Goal: Task Accomplishment & Management: Use online tool/utility

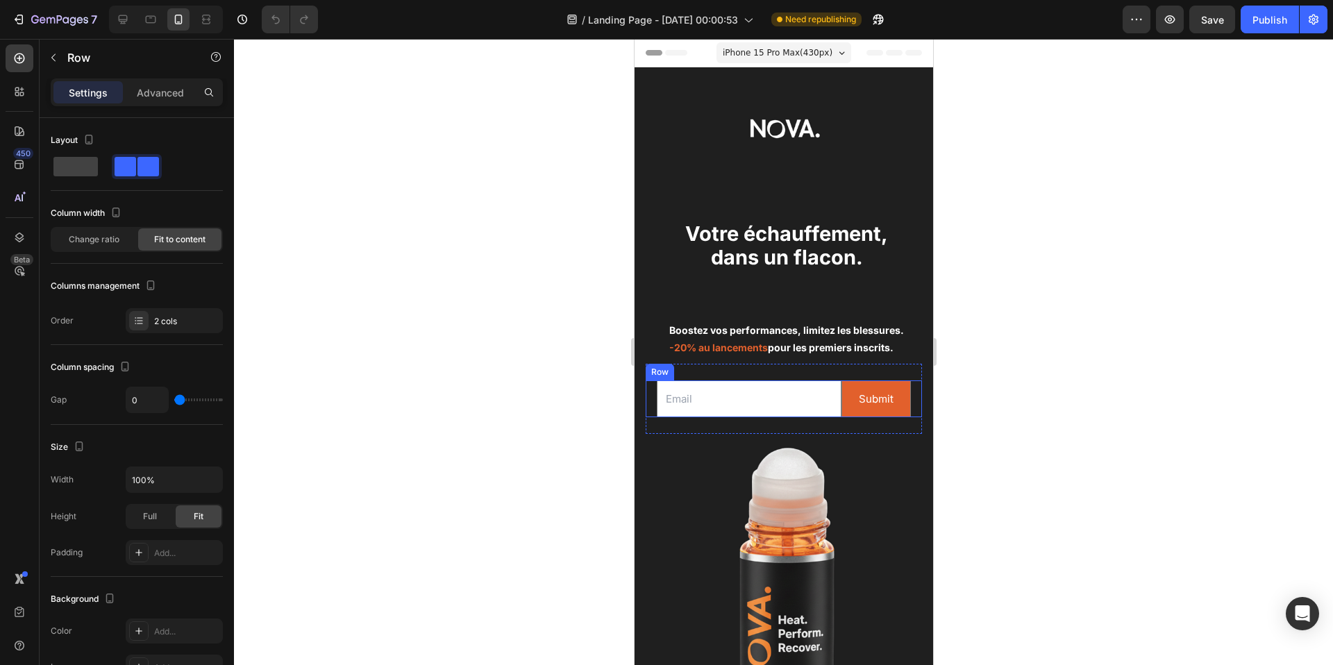
click at [672, 403] on div "Email Field Submit Submit Button Row" at bounding box center [783, 399] width 276 height 37
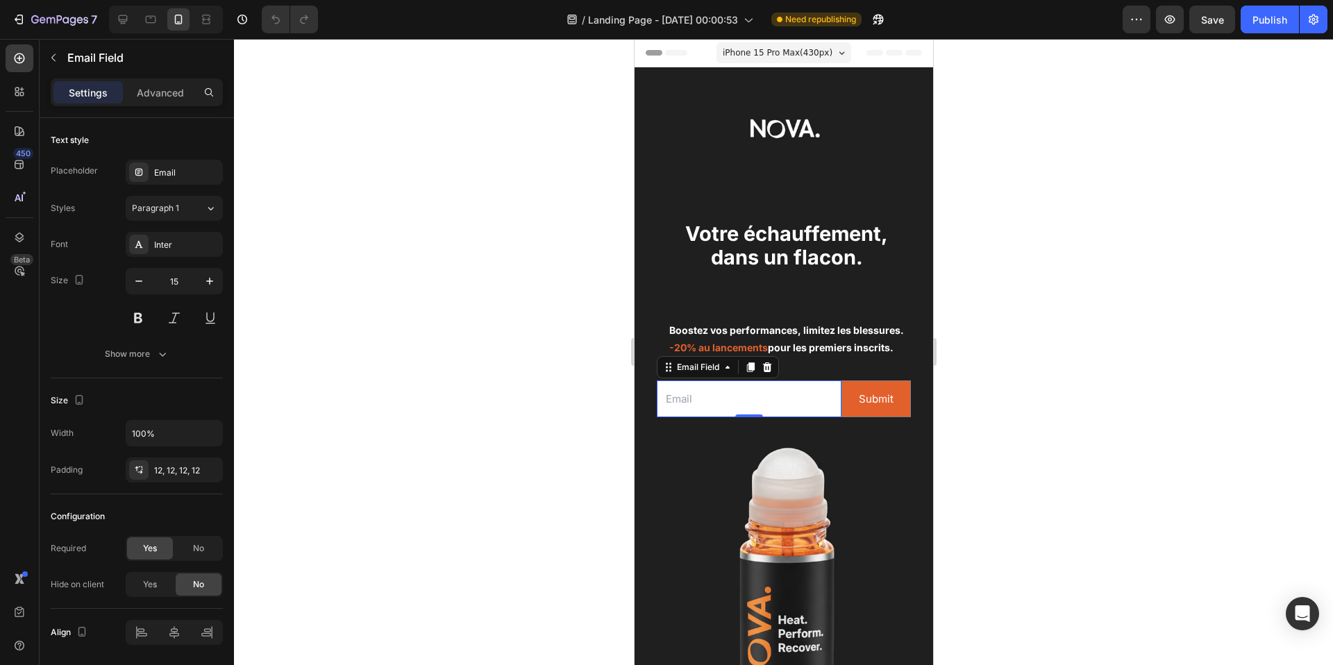
click at [713, 400] on input "email" at bounding box center [748, 399] width 185 height 37
click at [181, 183] on div "Email" at bounding box center [174, 172] width 97 height 25
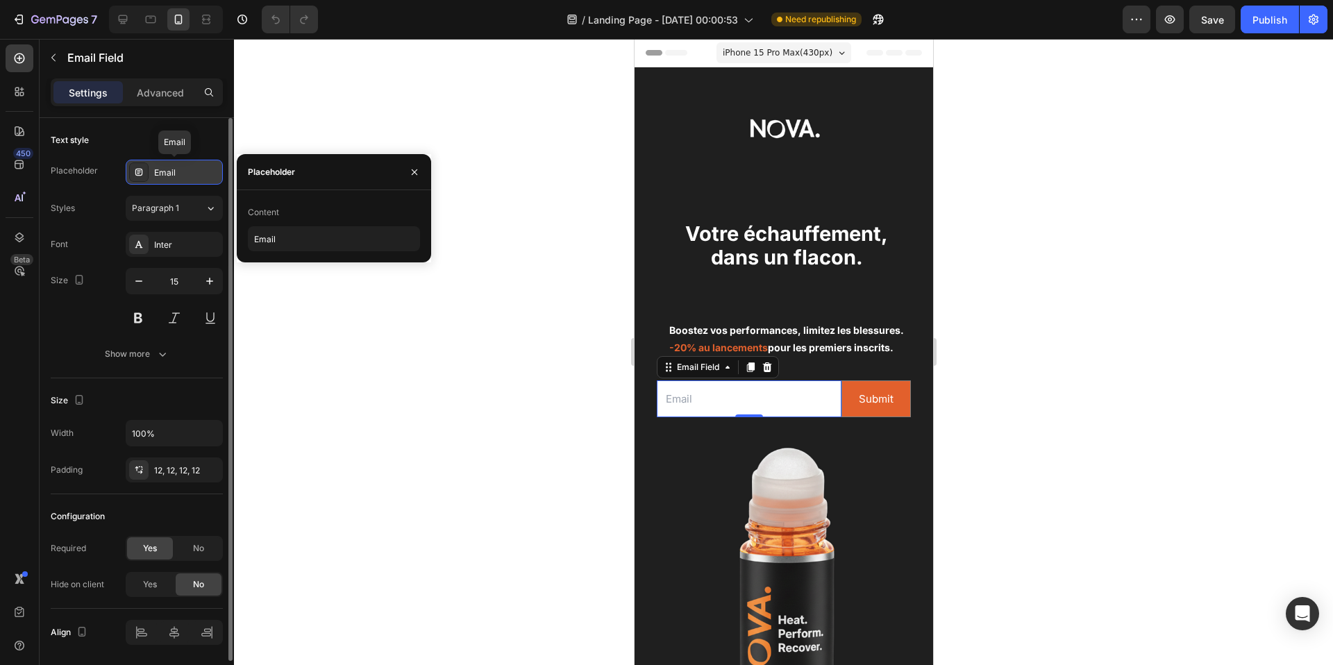
click at [181, 183] on div "Email" at bounding box center [174, 172] width 97 height 25
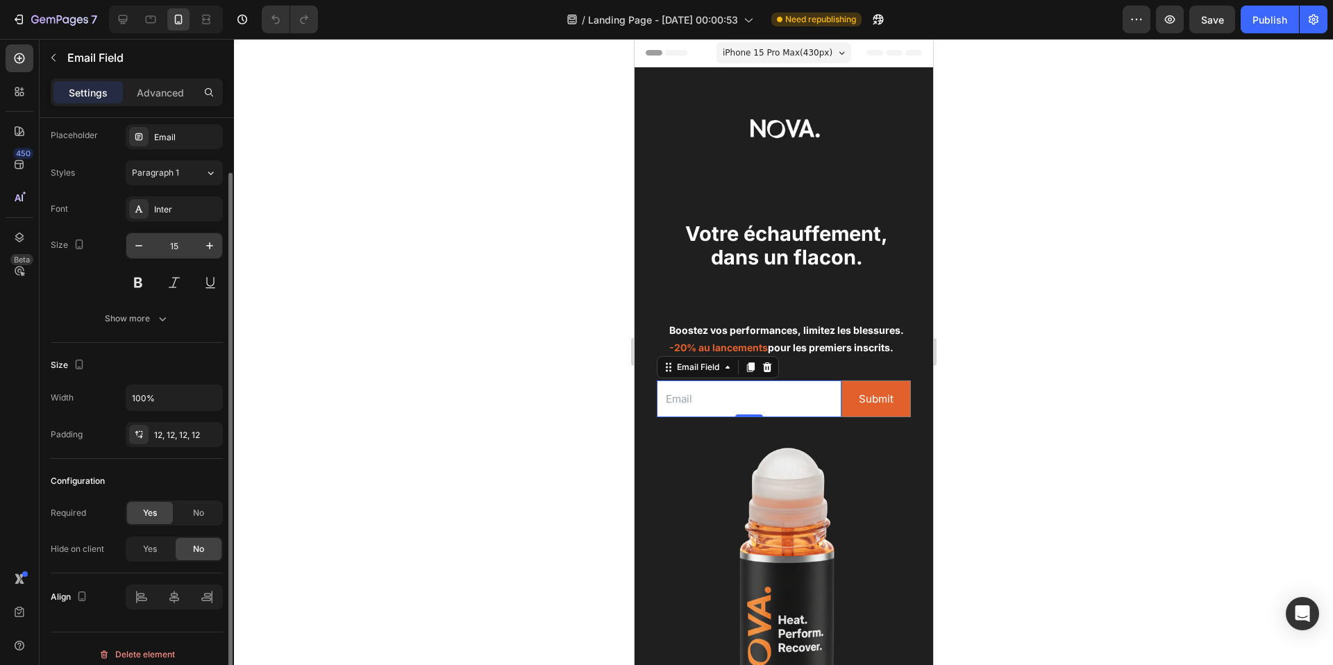
scroll to position [47, 0]
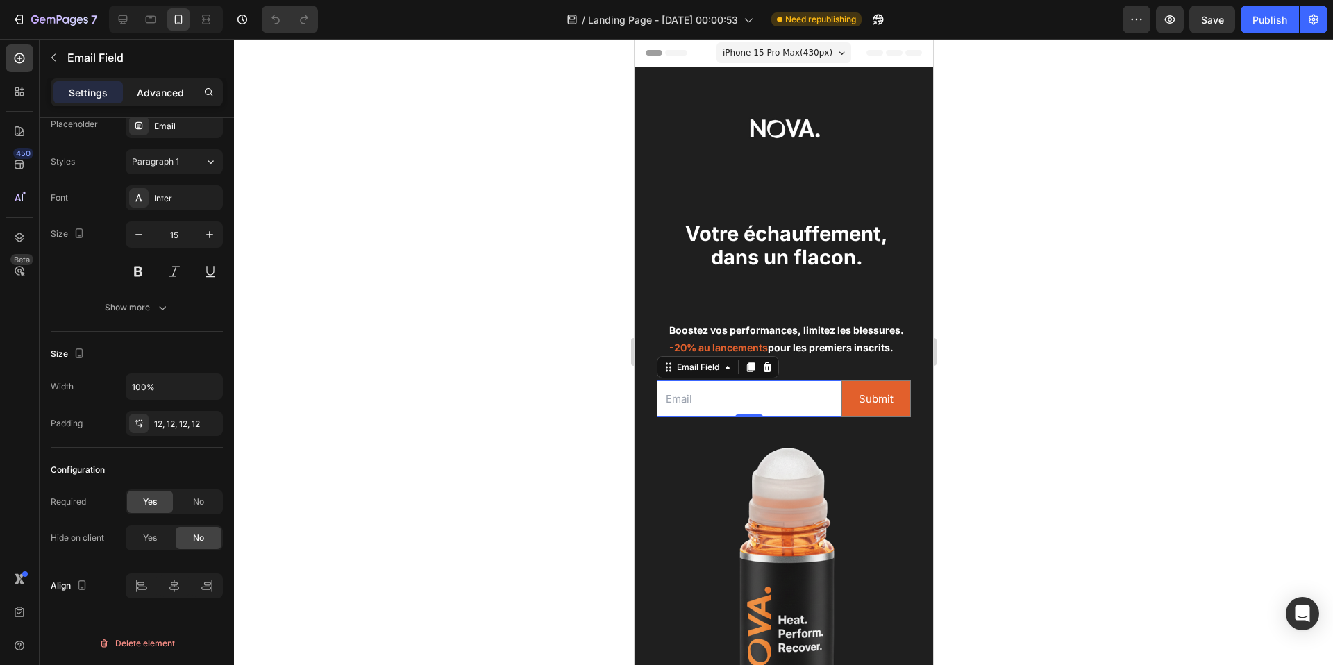
click at [161, 99] on p "Advanced" at bounding box center [160, 92] width 47 height 15
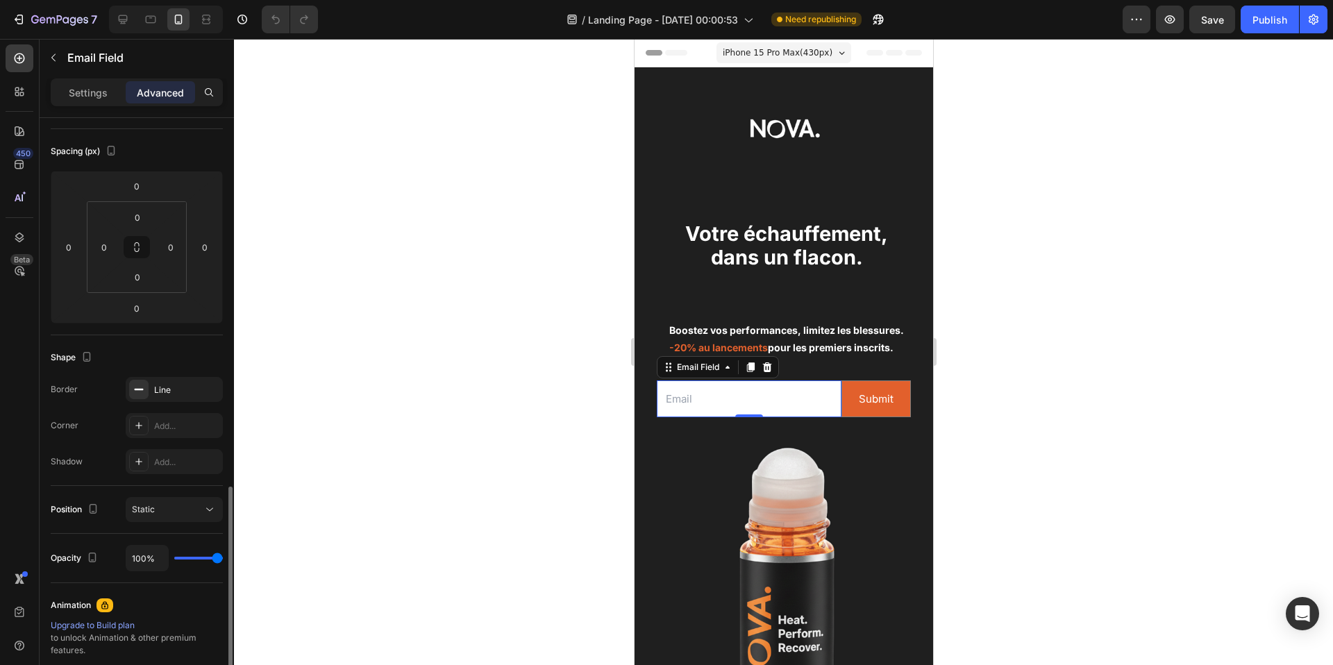
scroll to position [377, 0]
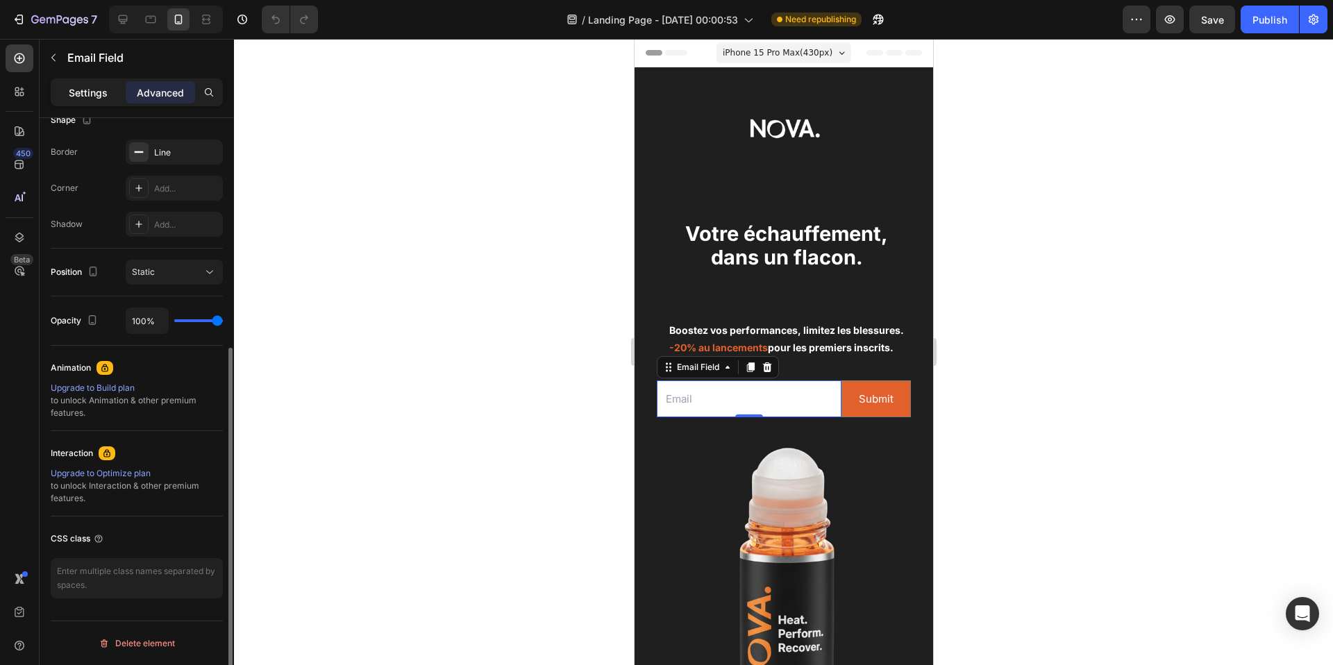
click at [84, 81] on div "Settings" at bounding box center [87, 92] width 69 height 22
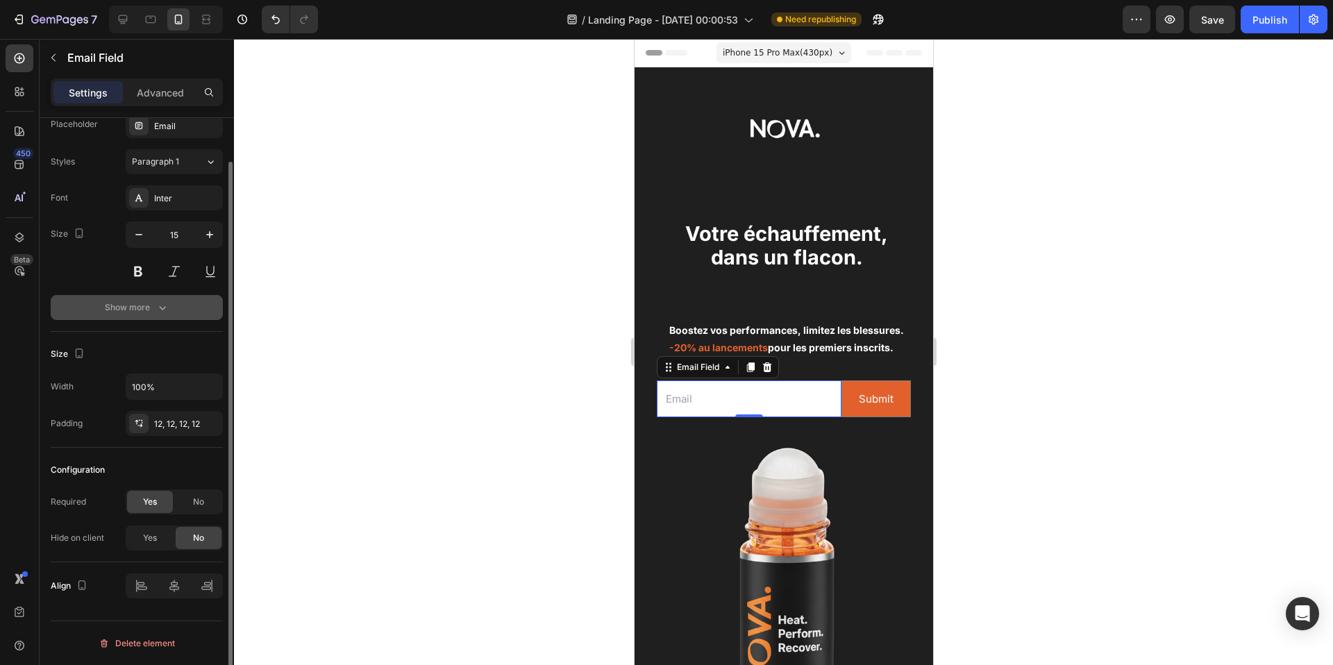
click at [152, 304] on div "Show more" at bounding box center [137, 308] width 65 height 14
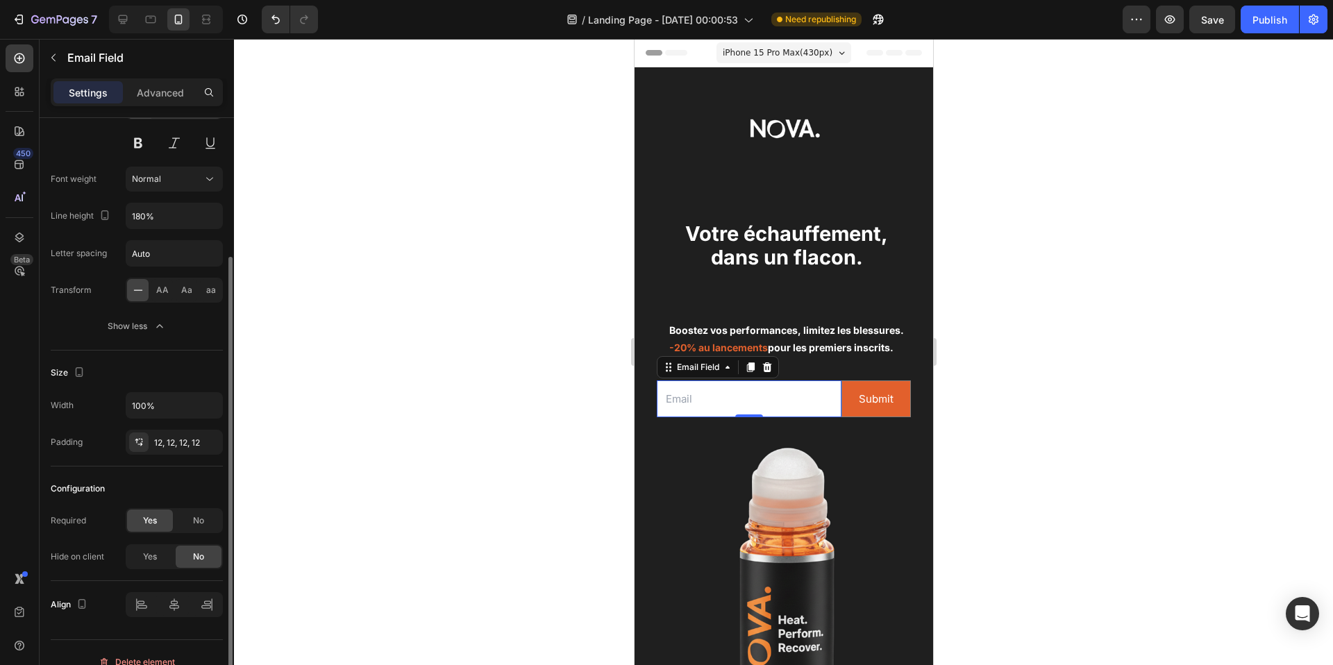
scroll to position [194, 0]
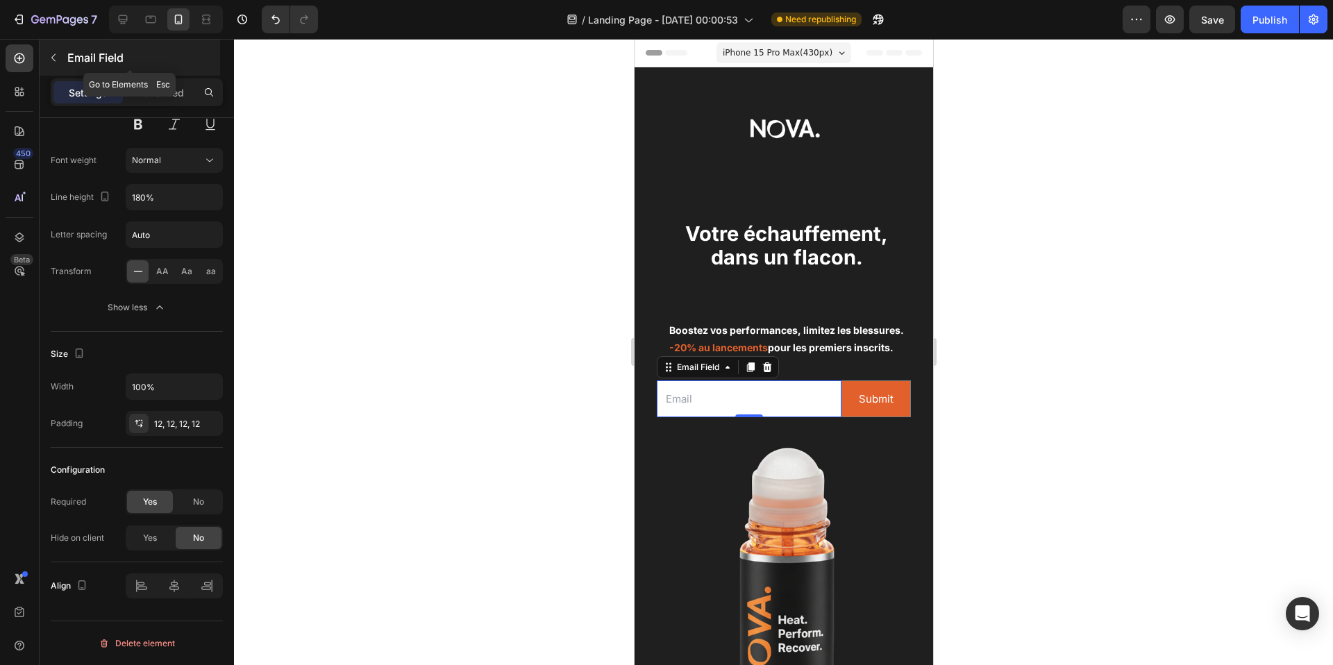
click at [54, 53] on icon "button" at bounding box center [53, 57] width 11 height 11
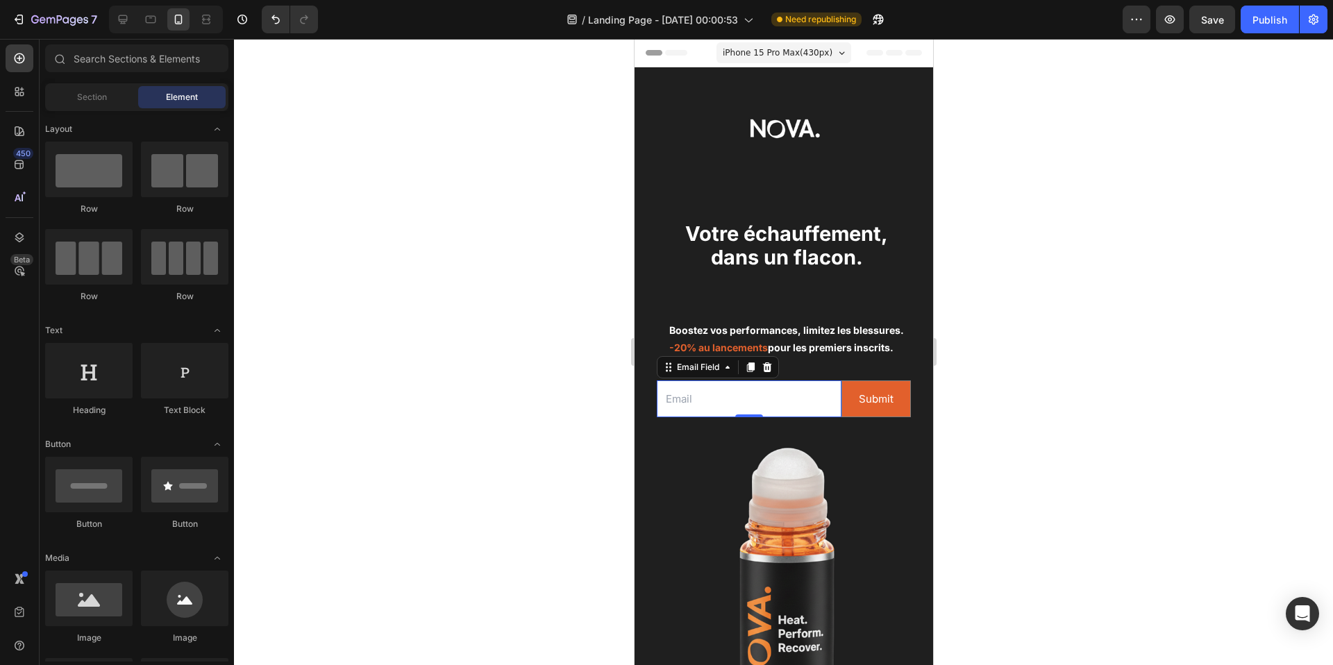
click at [772, 403] on input "email" at bounding box center [748, 399] width 185 height 37
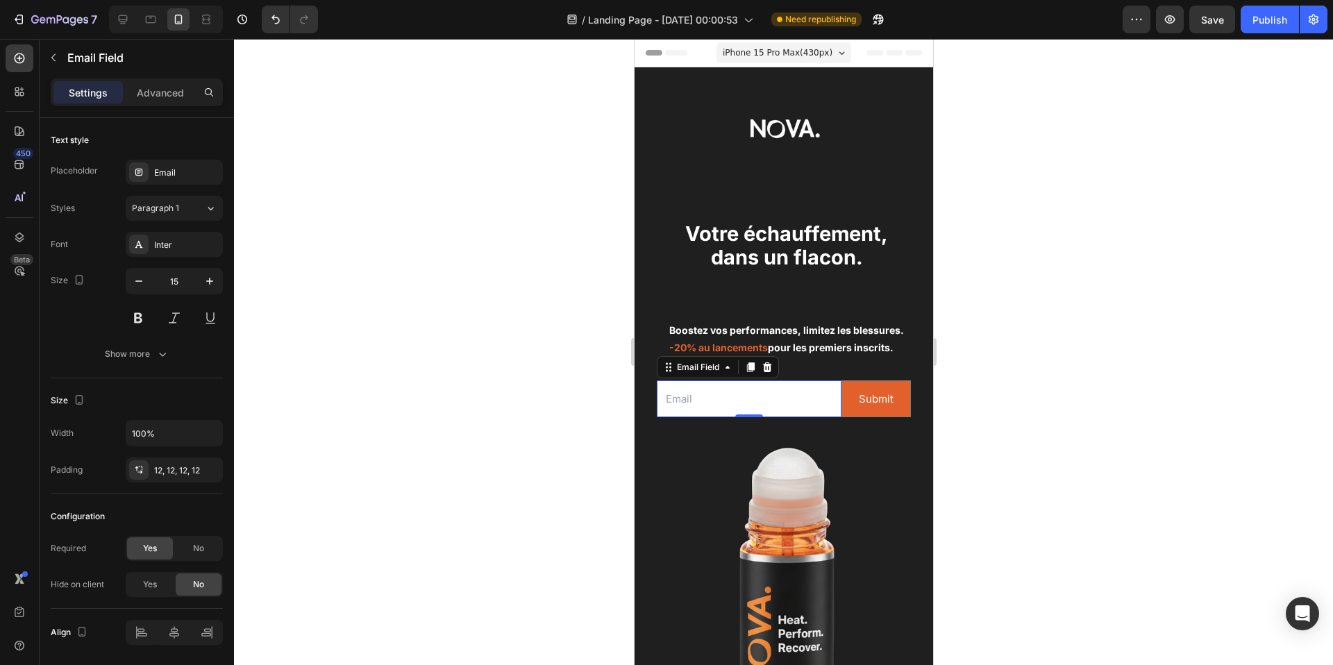
click at [772, 403] on input "email" at bounding box center [748, 399] width 185 height 37
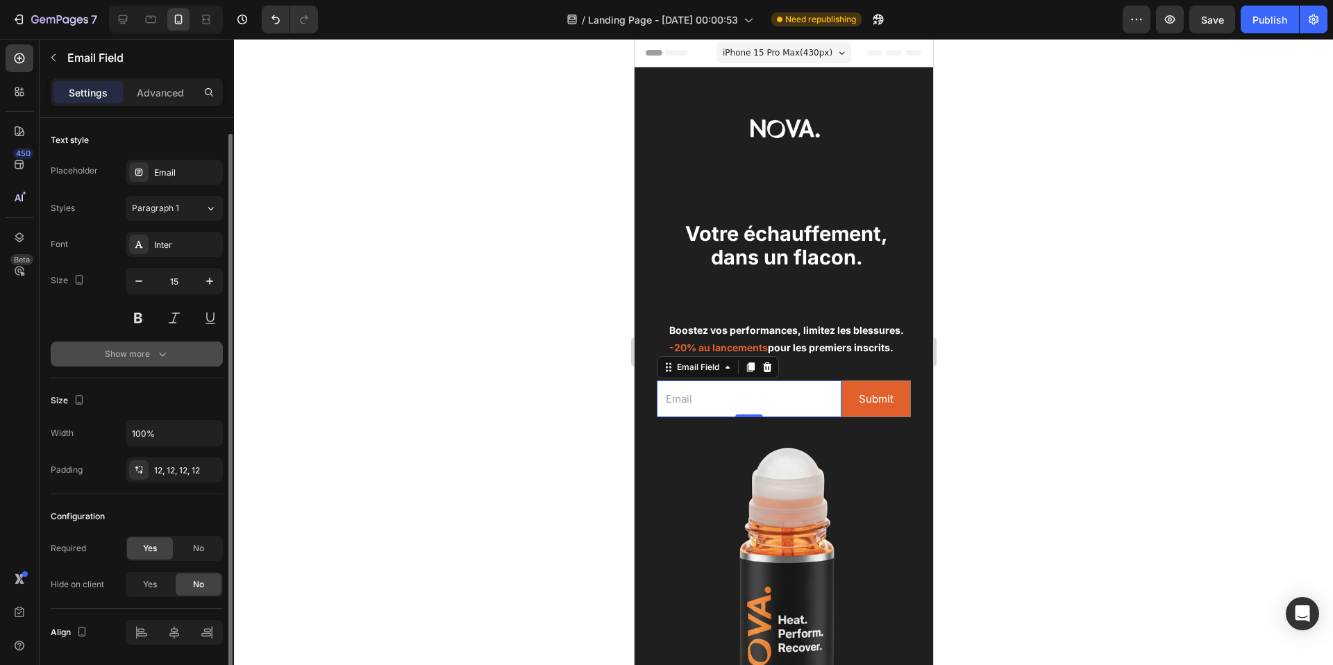
scroll to position [47, 0]
